Goal: Check status: Check status

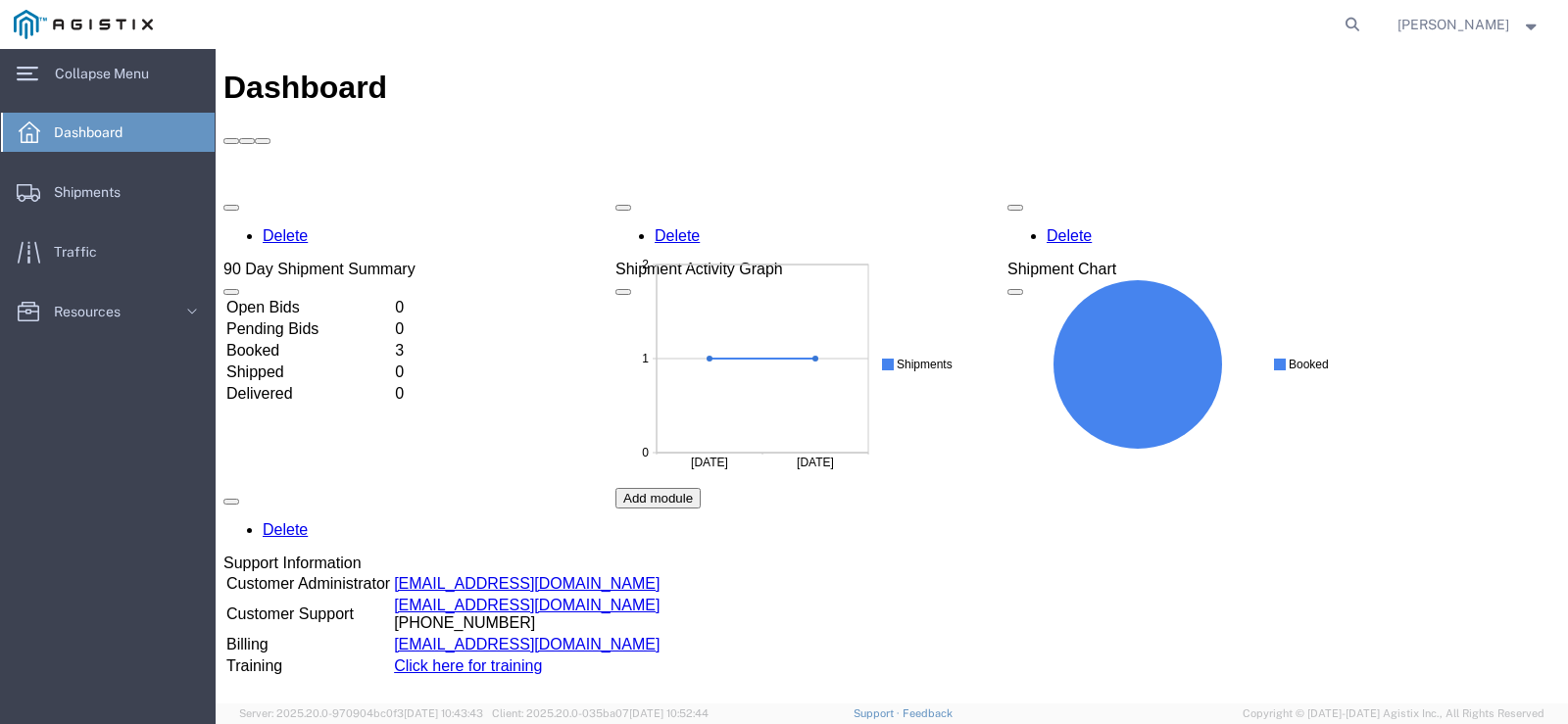
click at [298, 341] on td "Booked" at bounding box center [309, 351] width 167 height 20
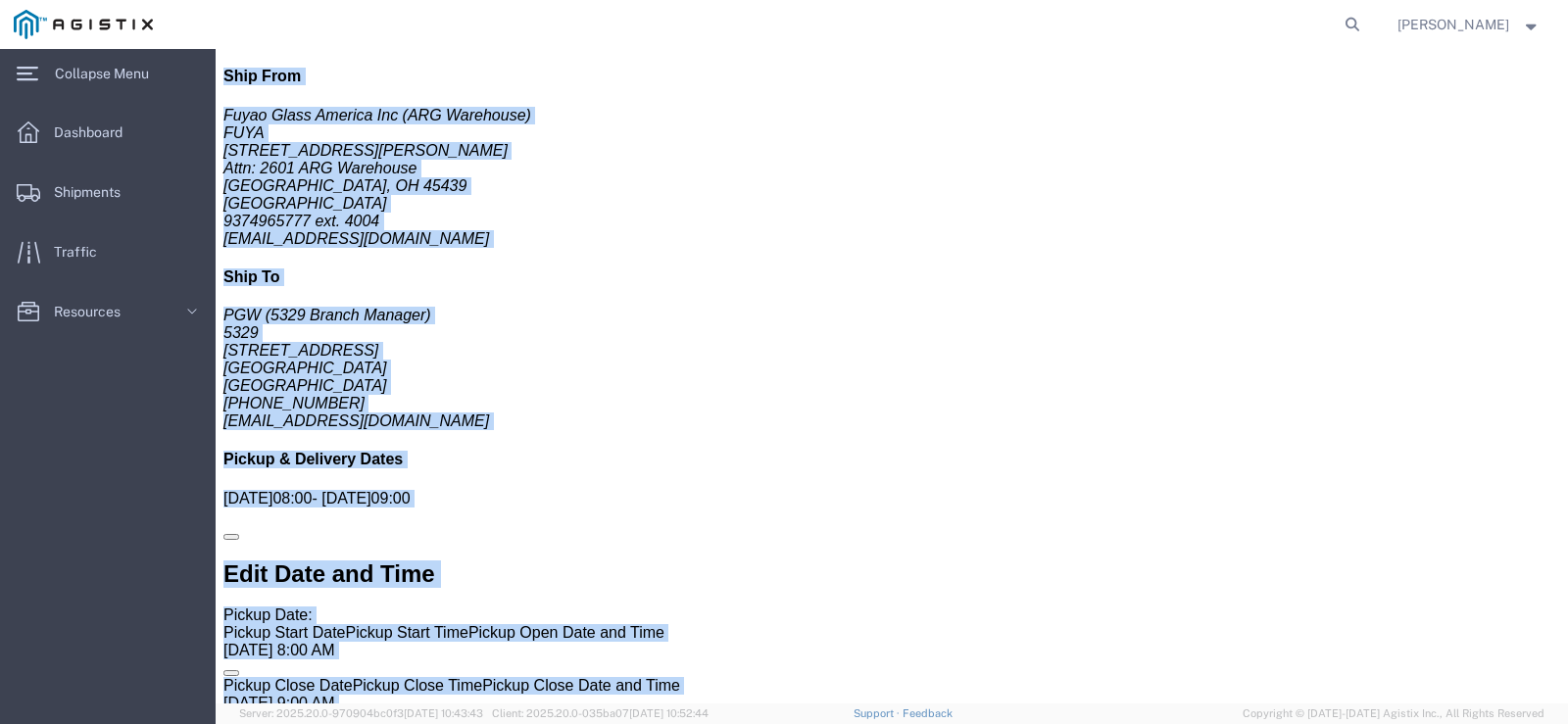
scroll to position [1051, 0]
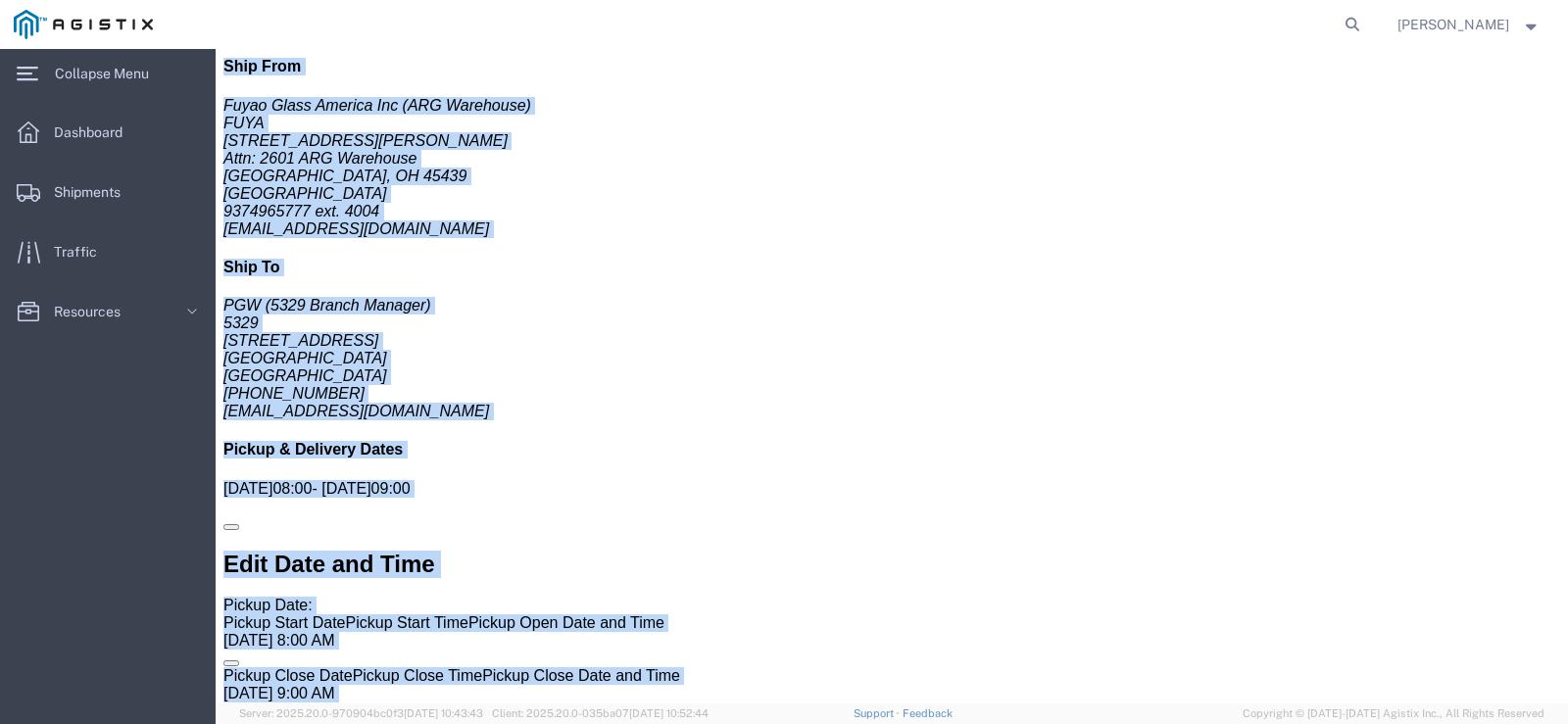
drag, startPoint x: 20, startPoint y: 118, endPoint x: 931, endPoint y: 496, distance: 986.3
click div "Shipment Detail Ship From Fuyao Glass America Inc ([GEOGRAPHIC_DATA]) FUYA [STR…"
click link
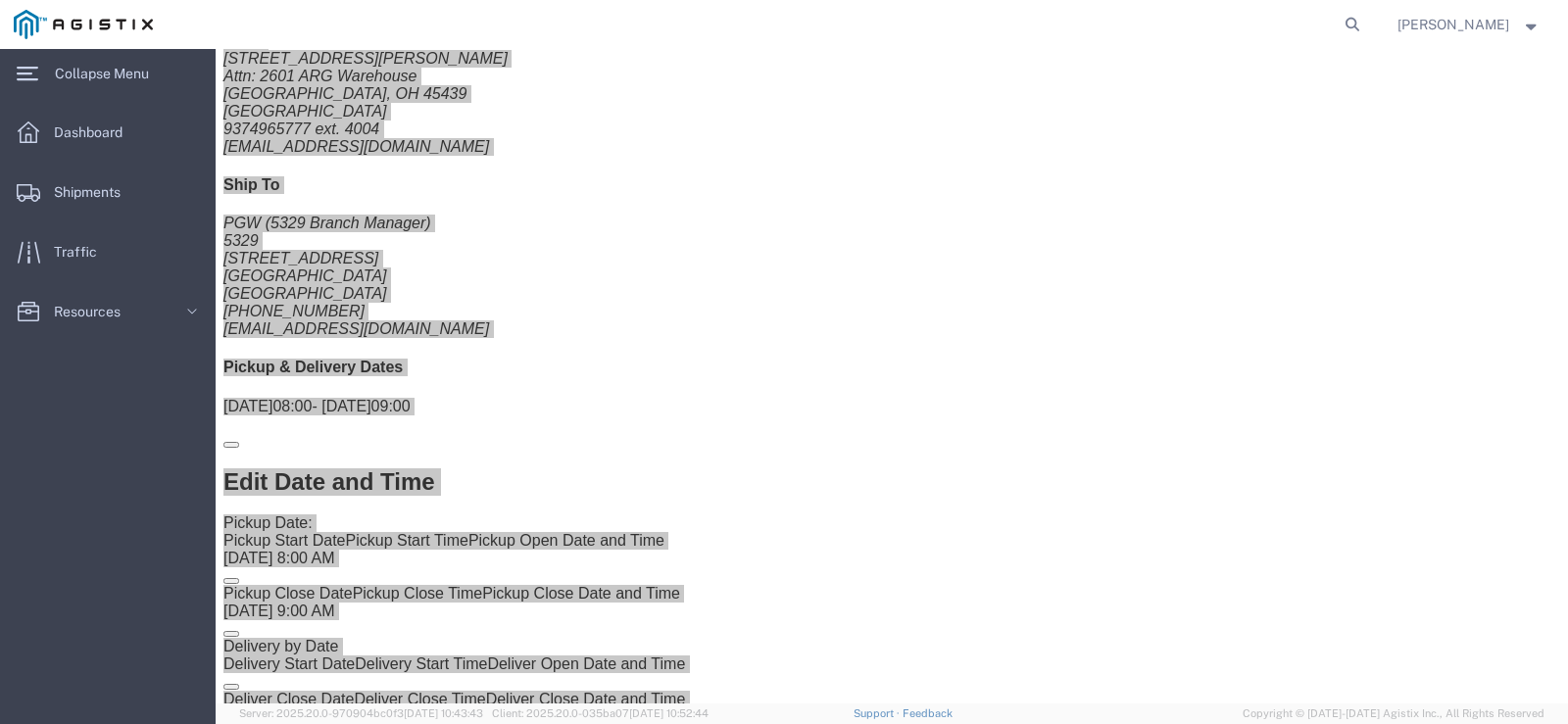
scroll to position [1133, 0]
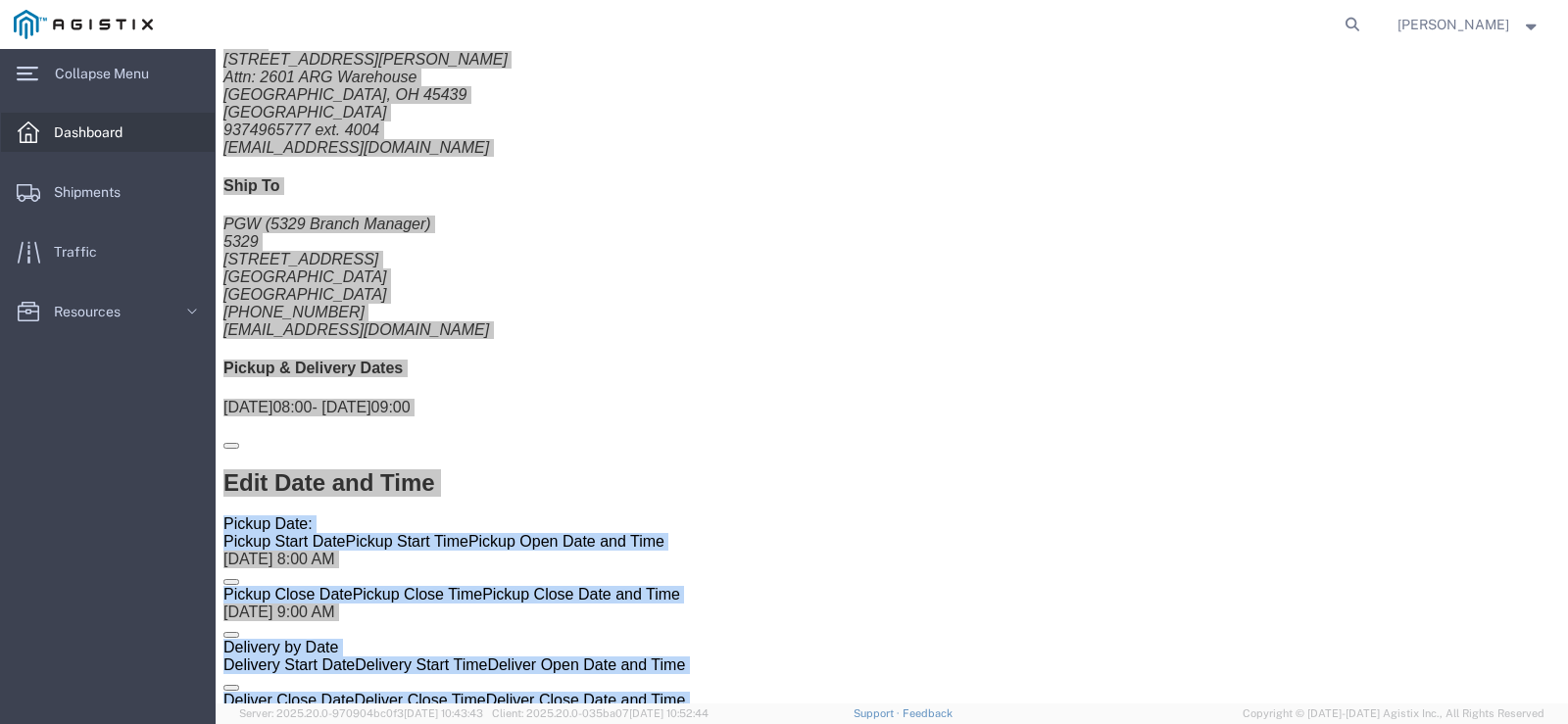
click at [75, 140] on span "Dashboard" at bounding box center [95, 132] width 82 height 39
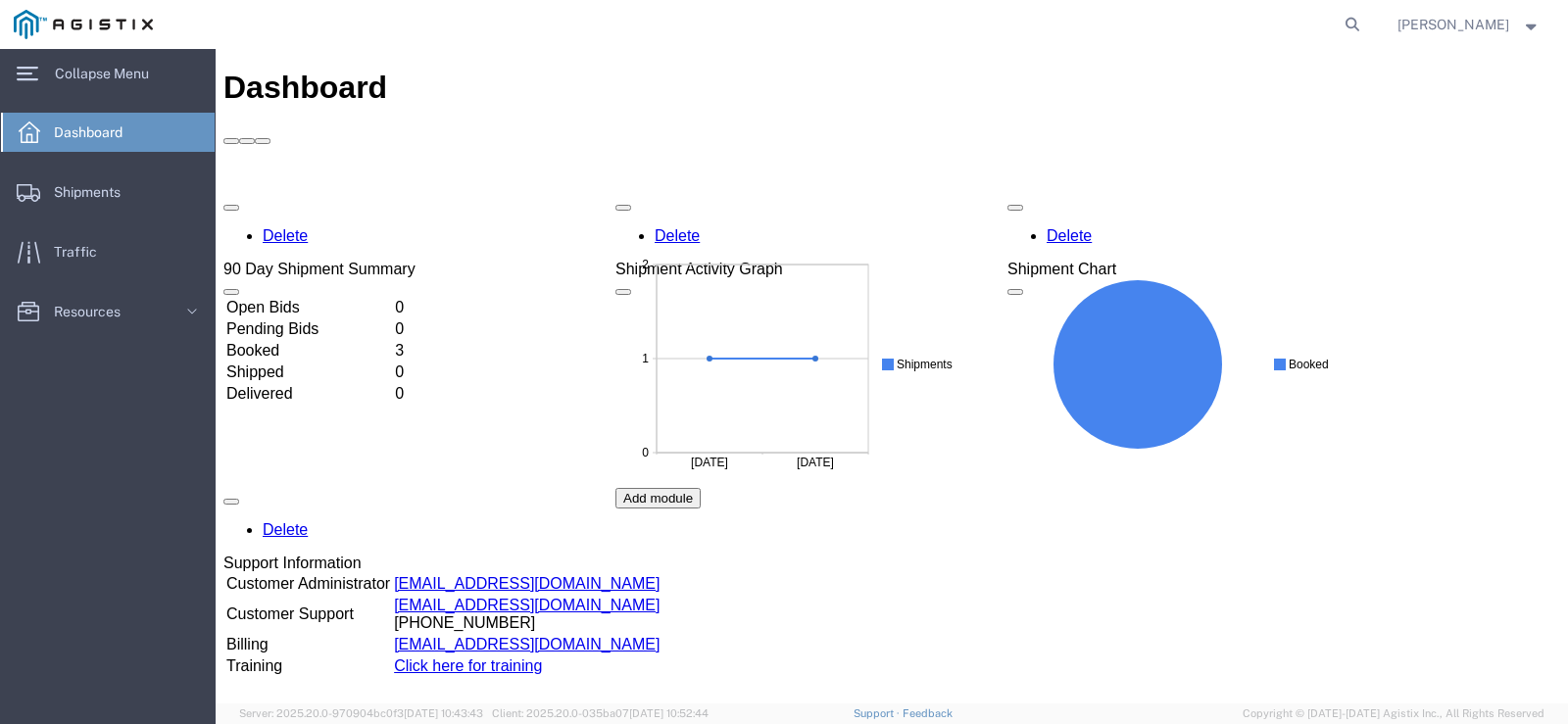
click at [297, 341] on td "Booked" at bounding box center [309, 351] width 167 height 20
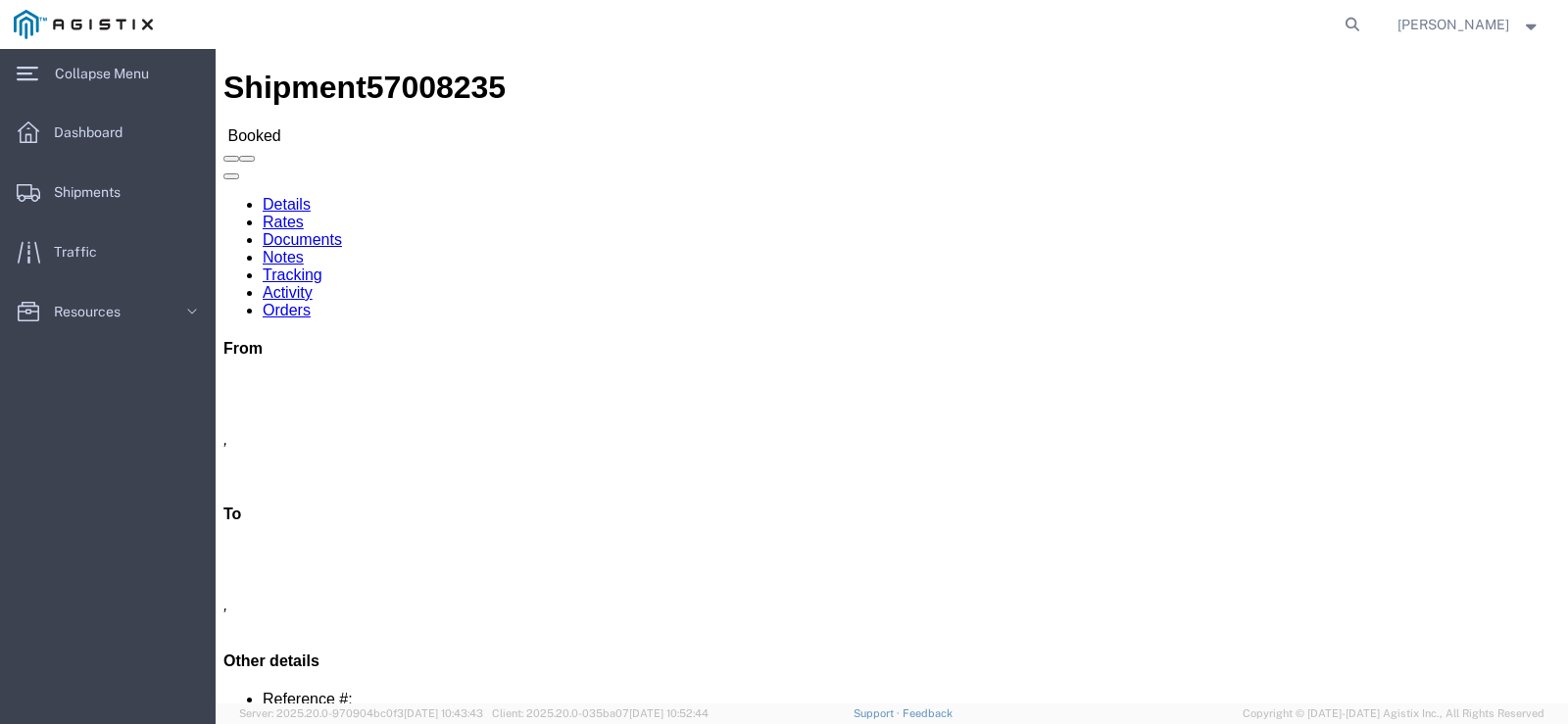
click at [268, 196] on link "Details" at bounding box center [286, 204] width 48 height 17
click icon
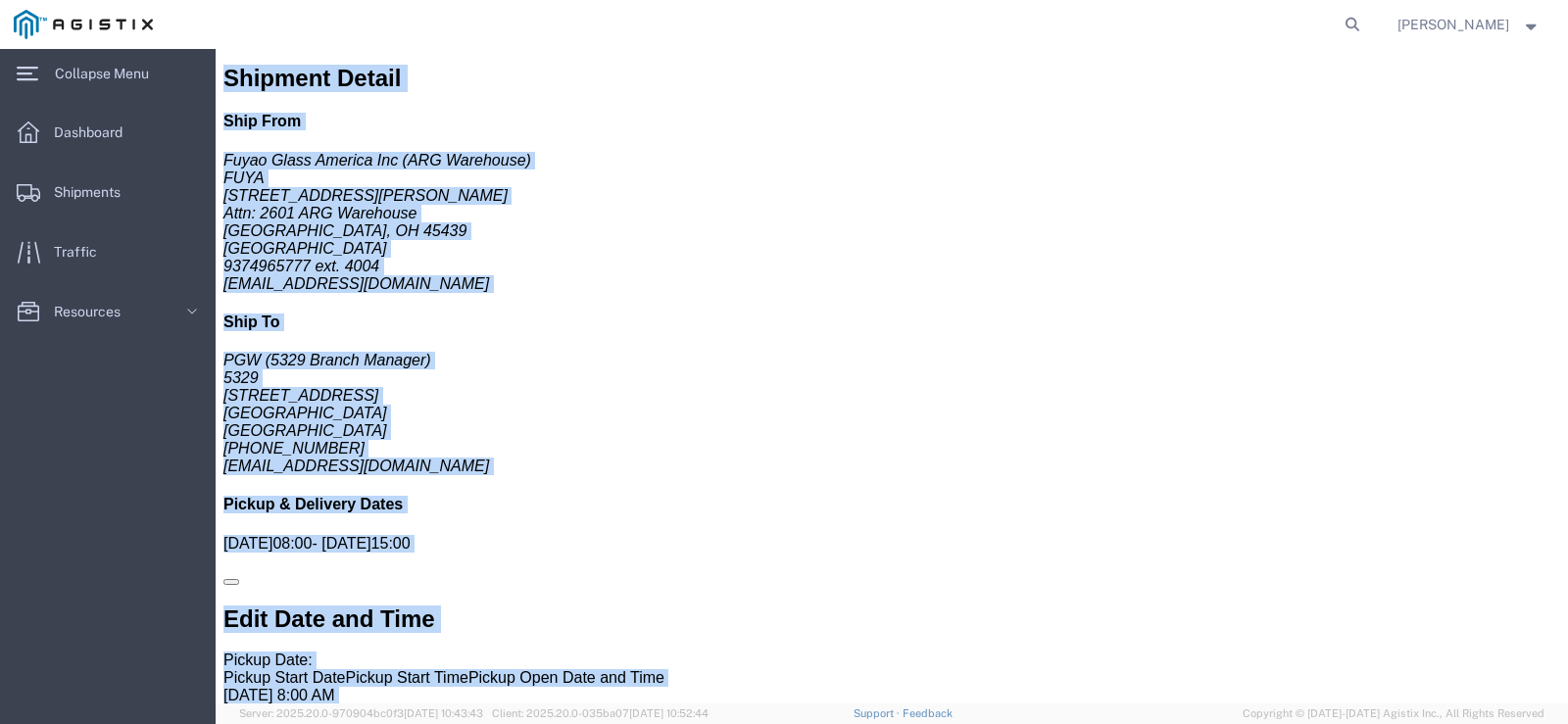
scroll to position [1026, 0]
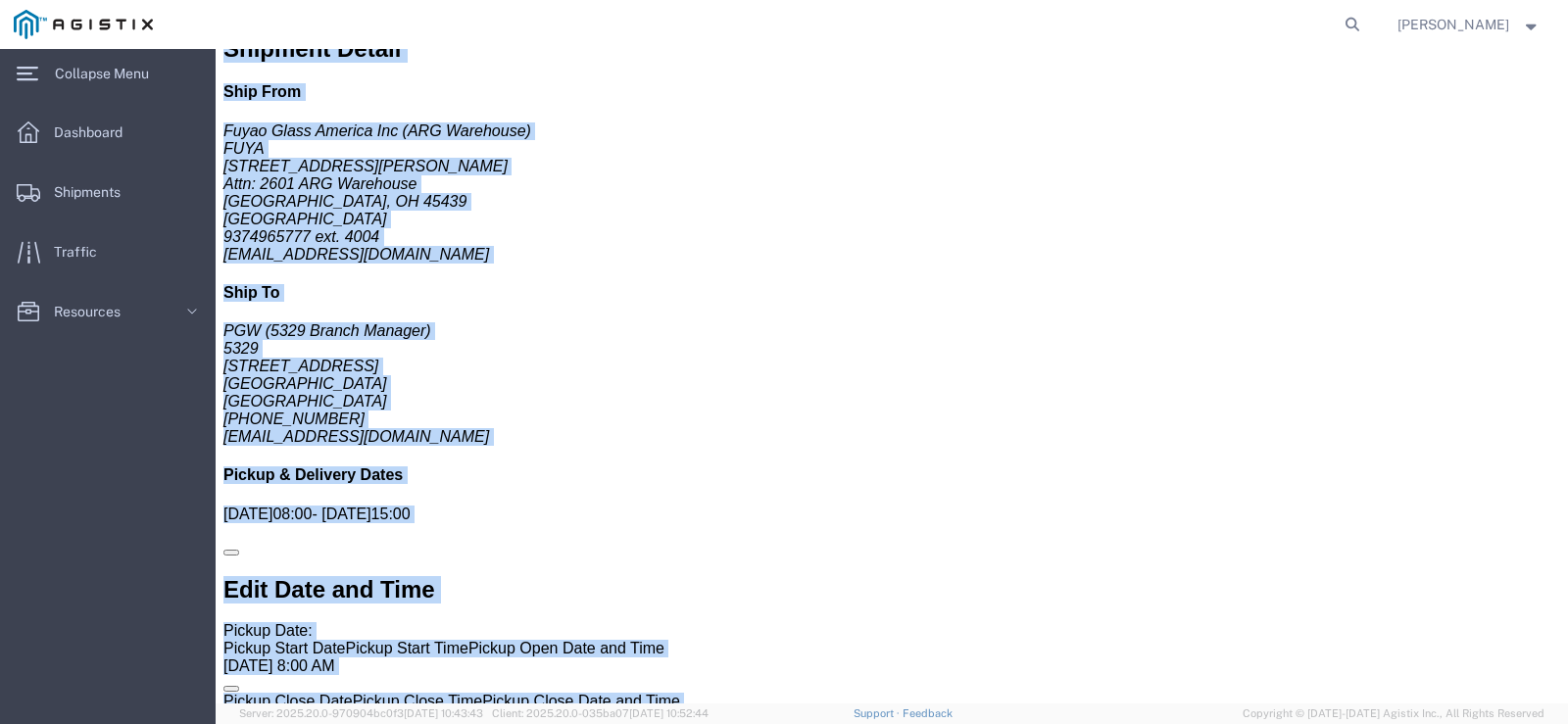
drag, startPoint x: 17, startPoint y: 108, endPoint x: 1183, endPoint y: 246, distance: 1174.1
click div "Shipment Detail Ship From Fuyao Glass America Inc (ARG Warehouse) FUYA [STREET_…"
click link
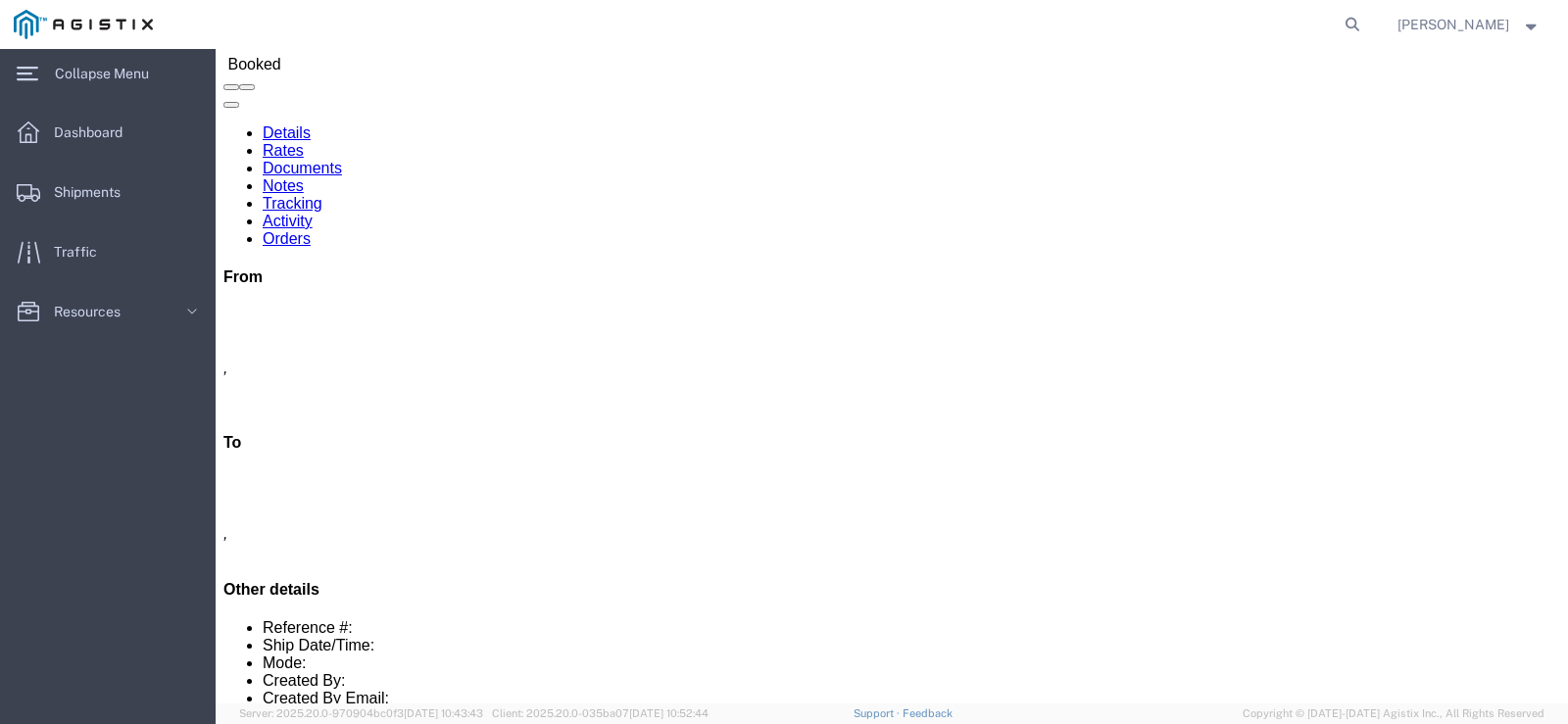
scroll to position [0, 0]
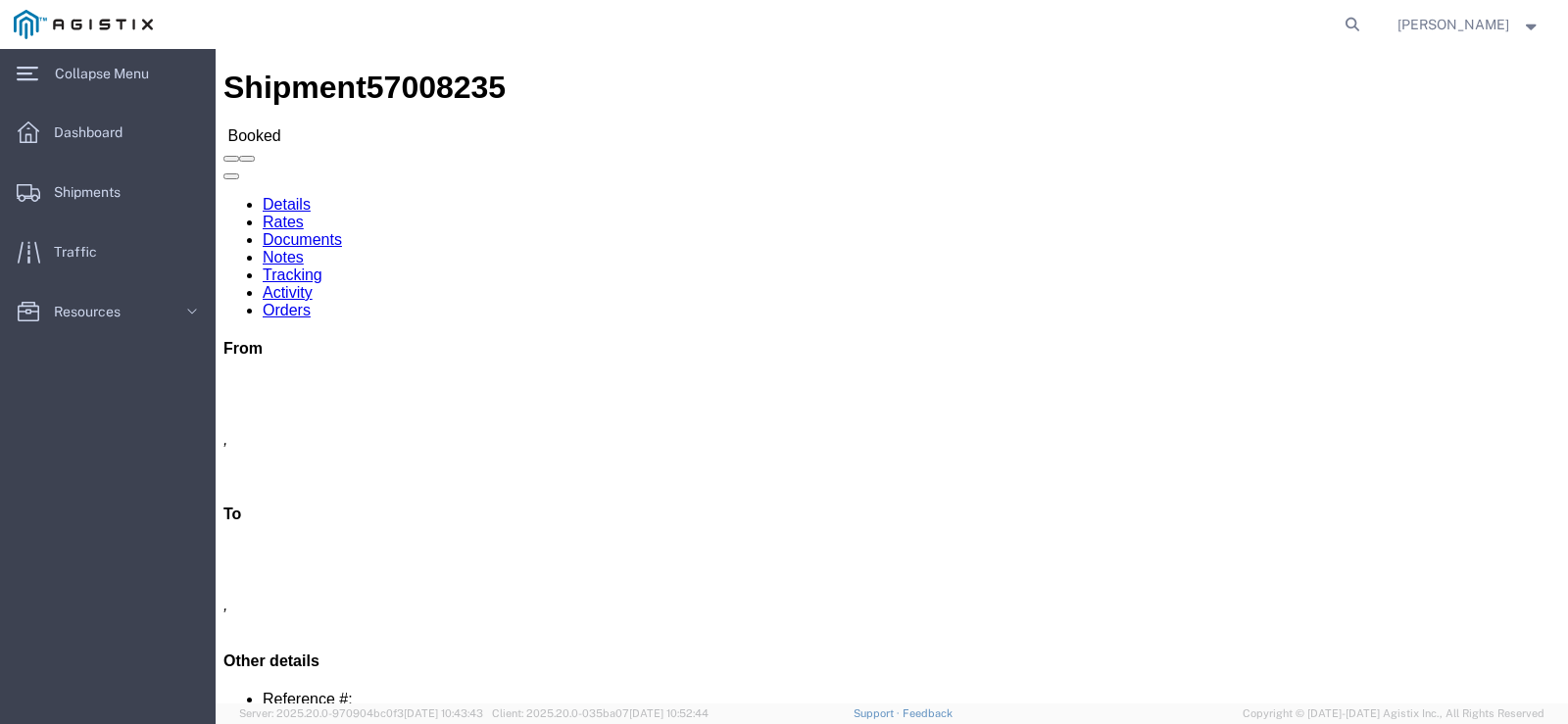
click link "Rates"
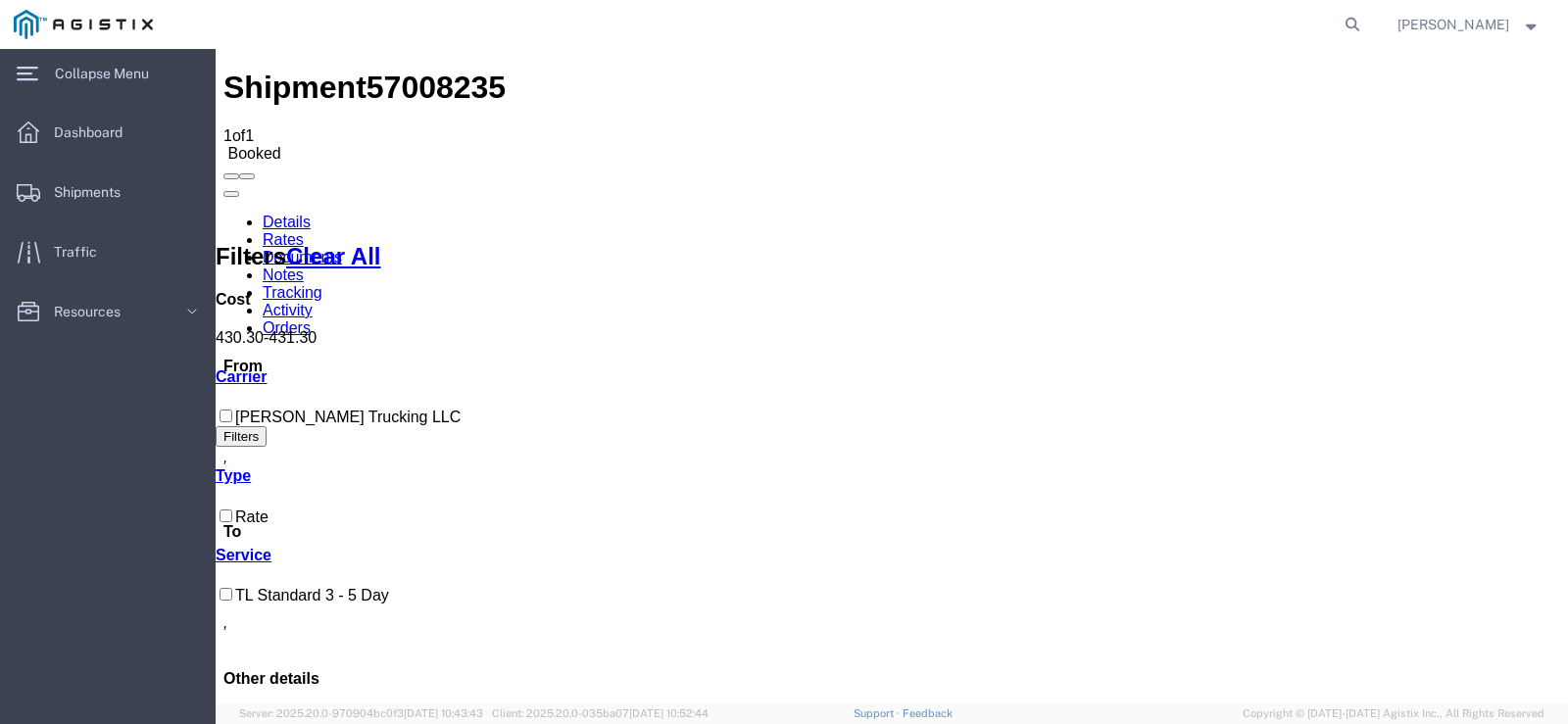
click at [292, 214] on link "Details" at bounding box center [286, 222] width 48 height 17
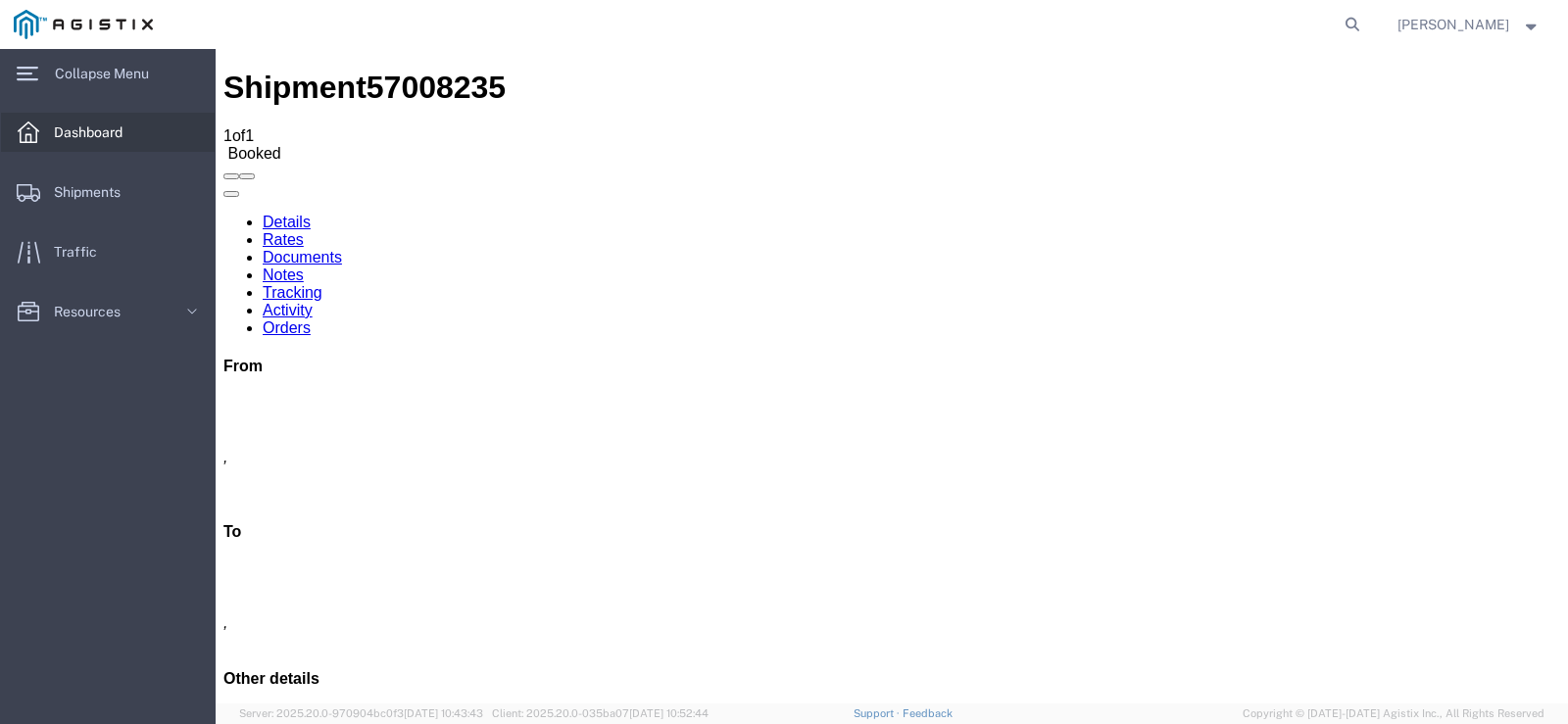
click at [82, 121] on span "Dashboard" at bounding box center [95, 132] width 82 height 39
